Goal: Information Seeking & Learning: Learn about a topic

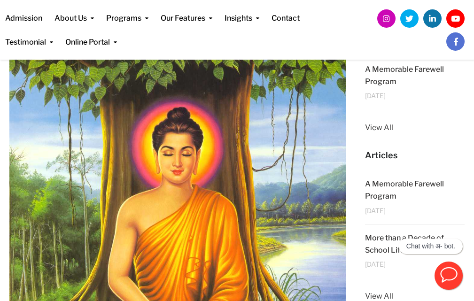
scroll to position [162, 0]
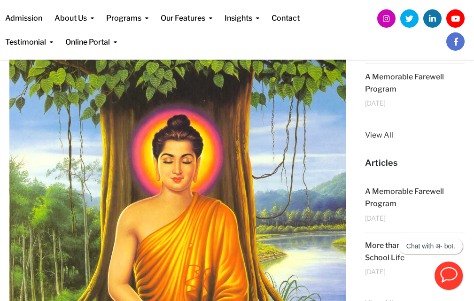
click at [201, 106] on img at bounding box center [177, 281] width 337 height 464
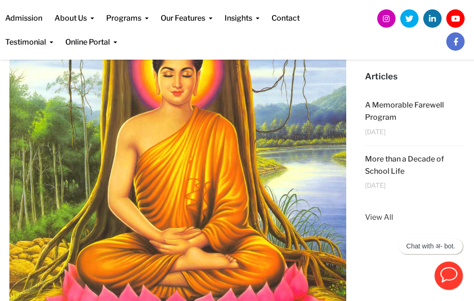
scroll to position [202, 0]
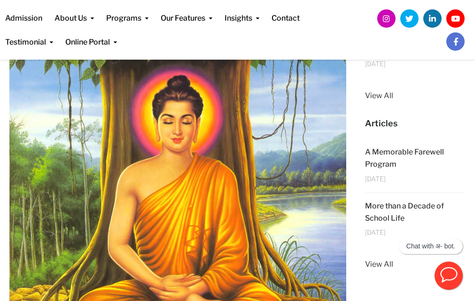
click at [162, 122] on img at bounding box center [177, 241] width 337 height 464
click at [163, 122] on img at bounding box center [177, 241] width 337 height 464
click at [171, 126] on img at bounding box center [177, 241] width 337 height 464
click at [239, 149] on img at bounding box center [177, 241] width 337 height 464
click at [387, 92] on link "View All" at bounding box center [415, 96] width 100 height 12
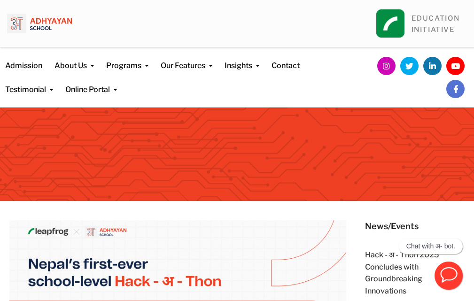
click at [301, 145] on div at bounding box center [237, 155] width 474 height 94
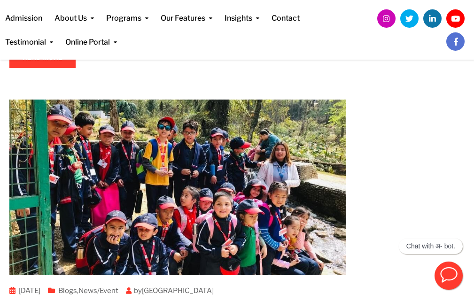
scroll to position [1665, 0]
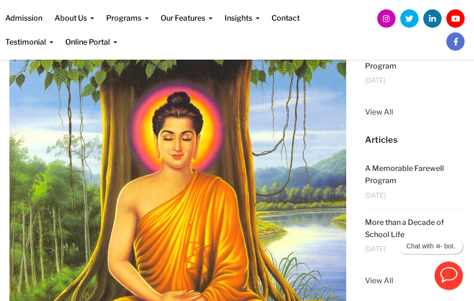
scroll to position [202, 0]
